Goal: Navigation & Orientation: Understand site structure

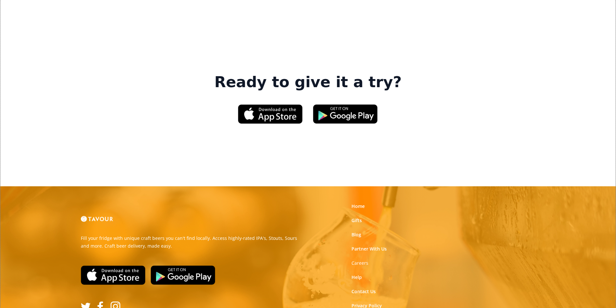
scroll to position [978, 0]
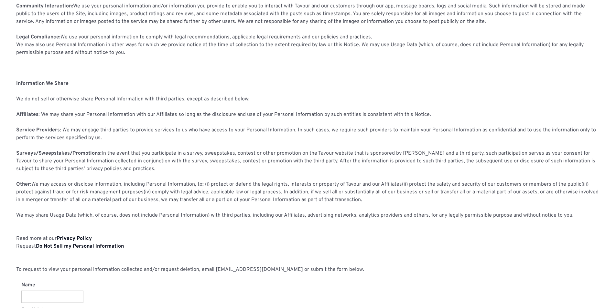
scroll to position [453, 0]
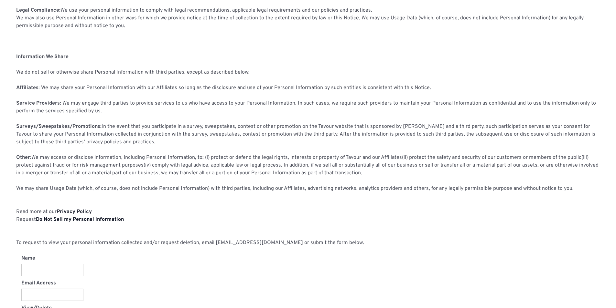
click at [87, 212] on strong "Privacy Policy" at bounding box center [74, 212] width 35 height 6
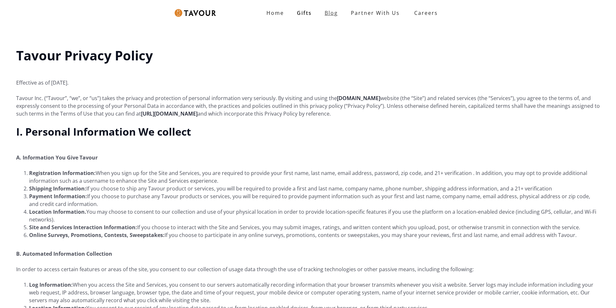
click at [340, 9] on link "Blog" at bounding box center [331, 12] width 26 height 13
